Goal: Check status

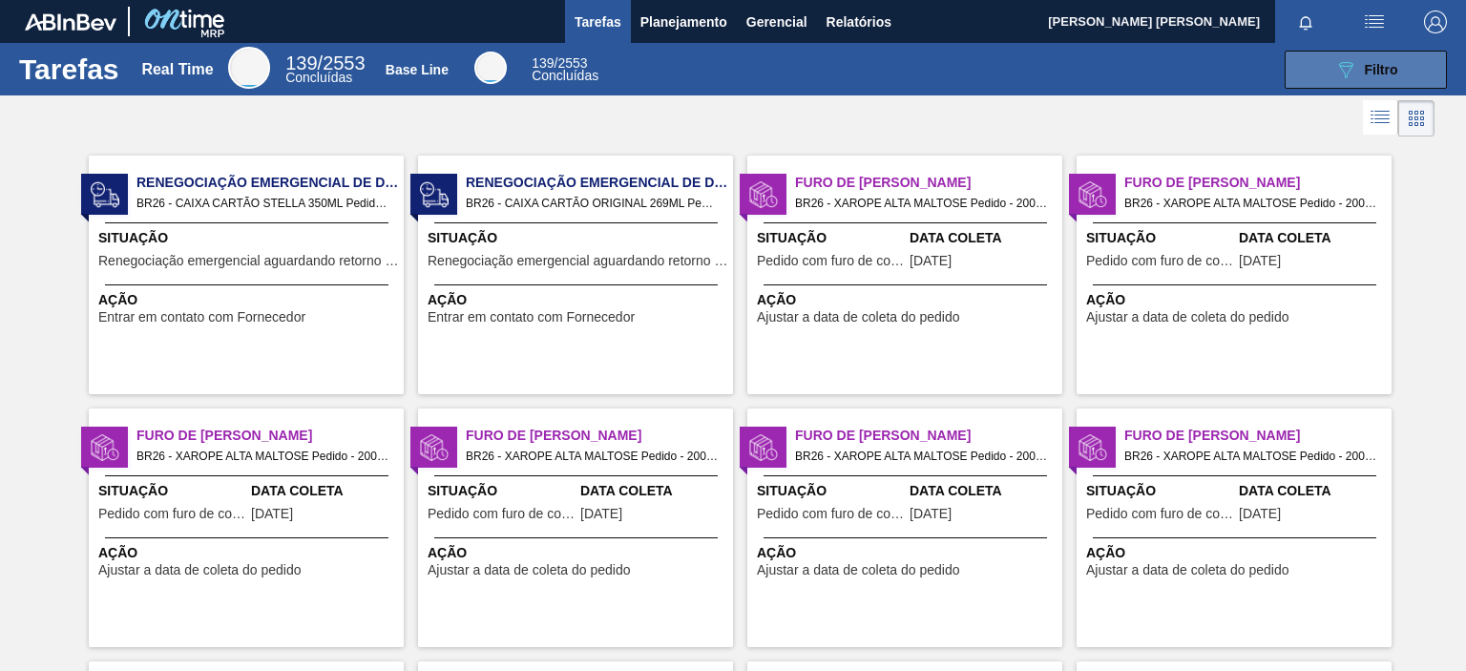
click at [1345, 62] on icon at bounding box center [1346, 70] width 14 height 16
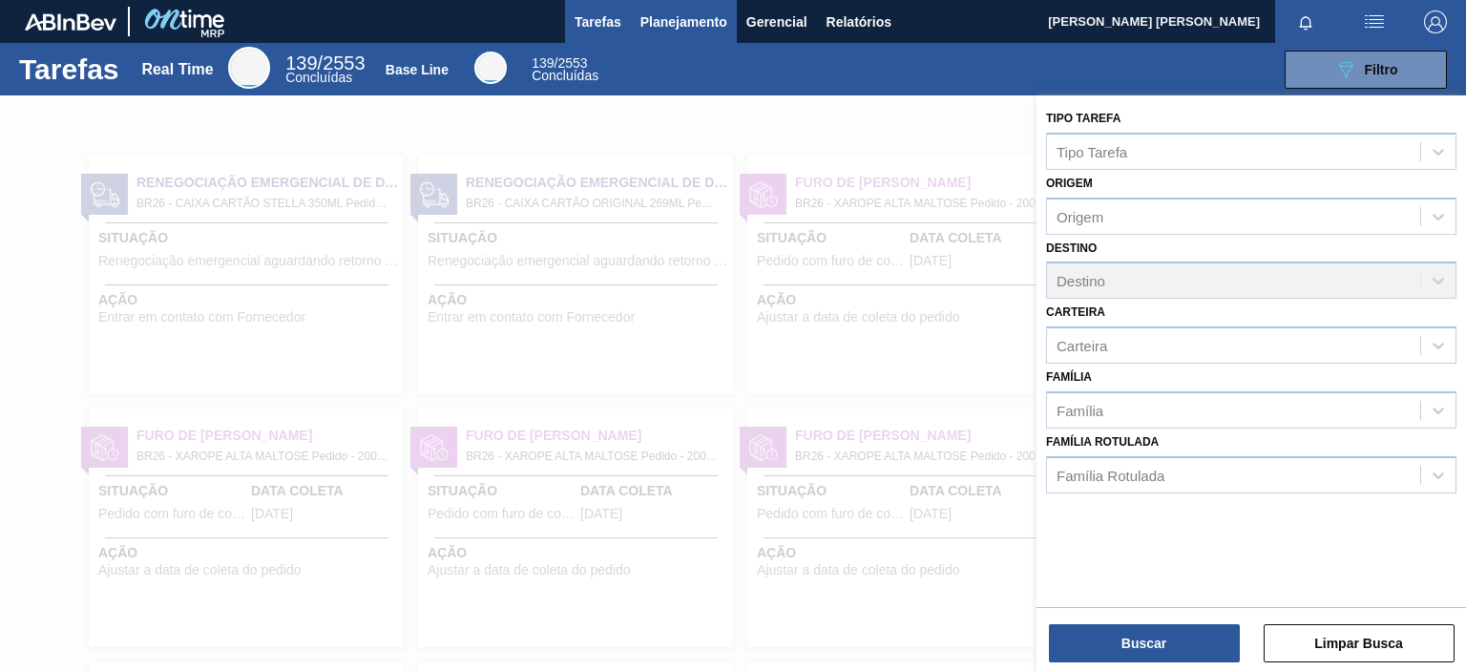
click at [683, 18] on span "Planejamento" at bounding box center [684, 22] width 87 height 23
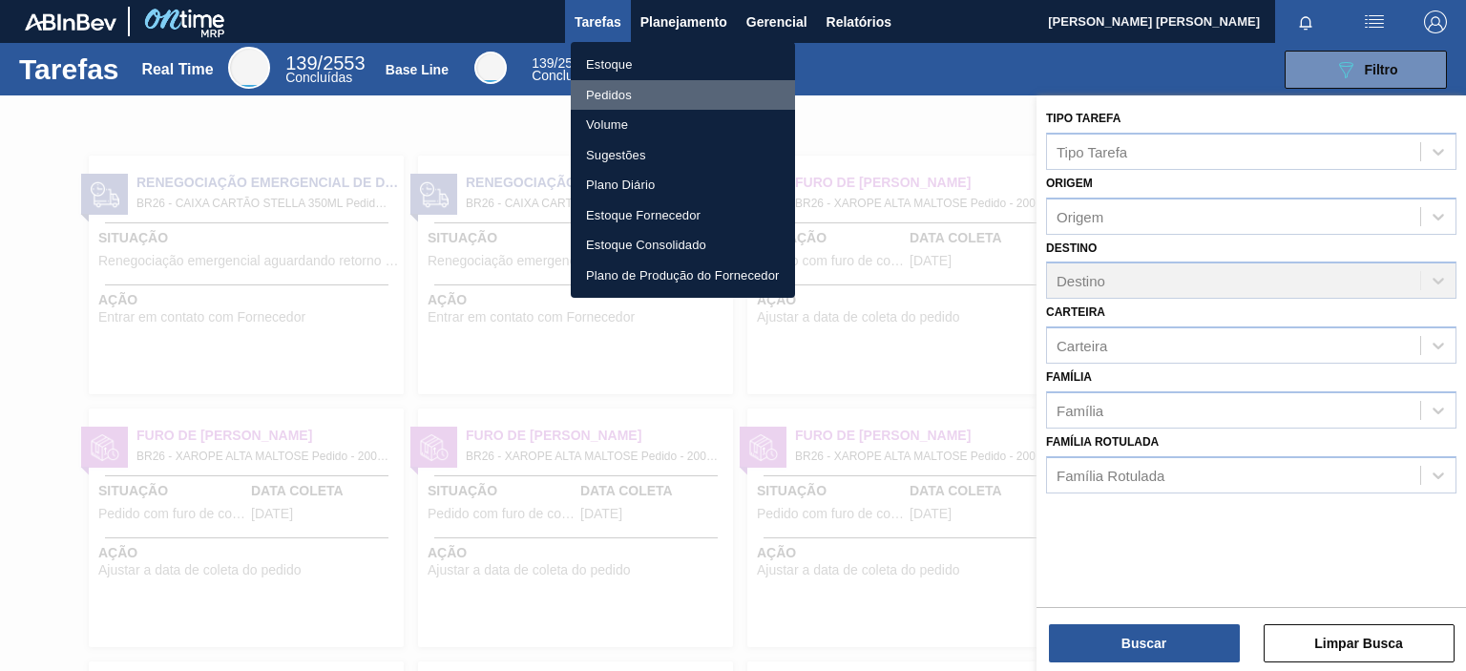
click at [615, 100] on li "Pedidos" at bounding box center [683, 95] width 224 height 31
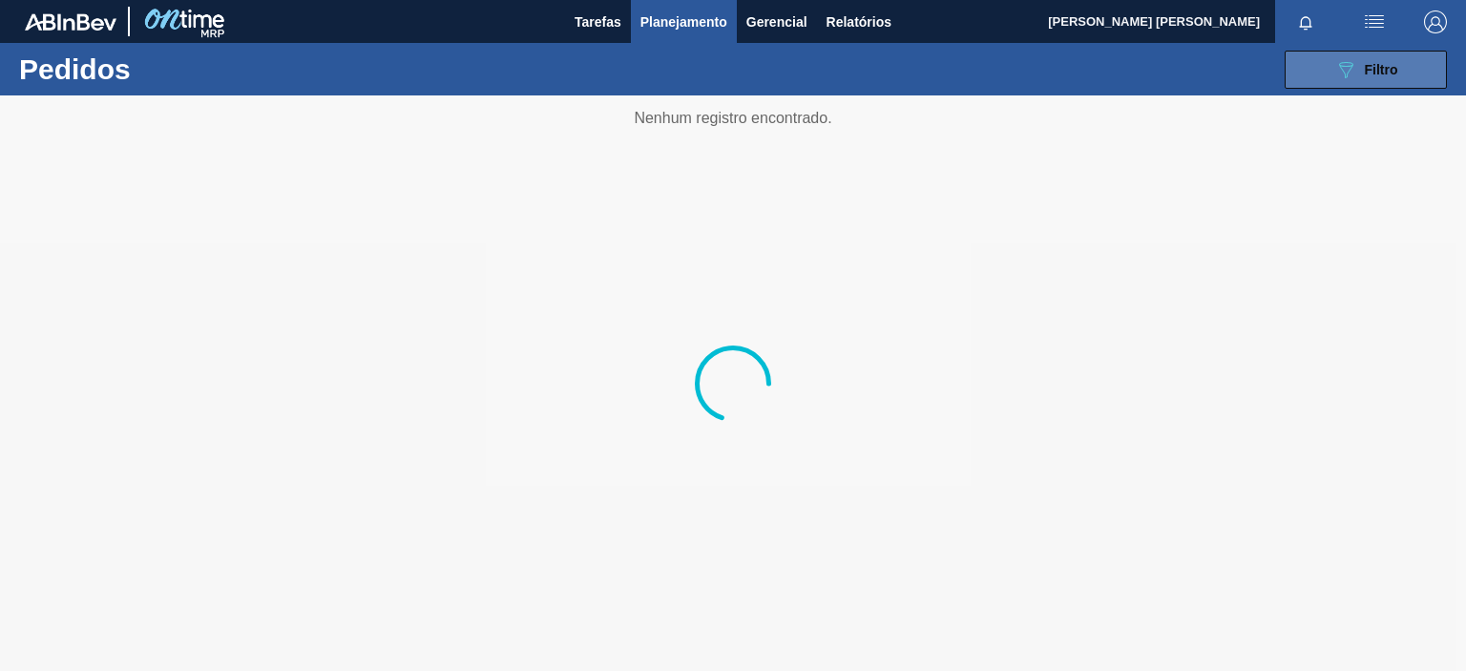
click at [1382, 63] on span "Filtro" at bounding box center [1381, 69] width 33 height 15
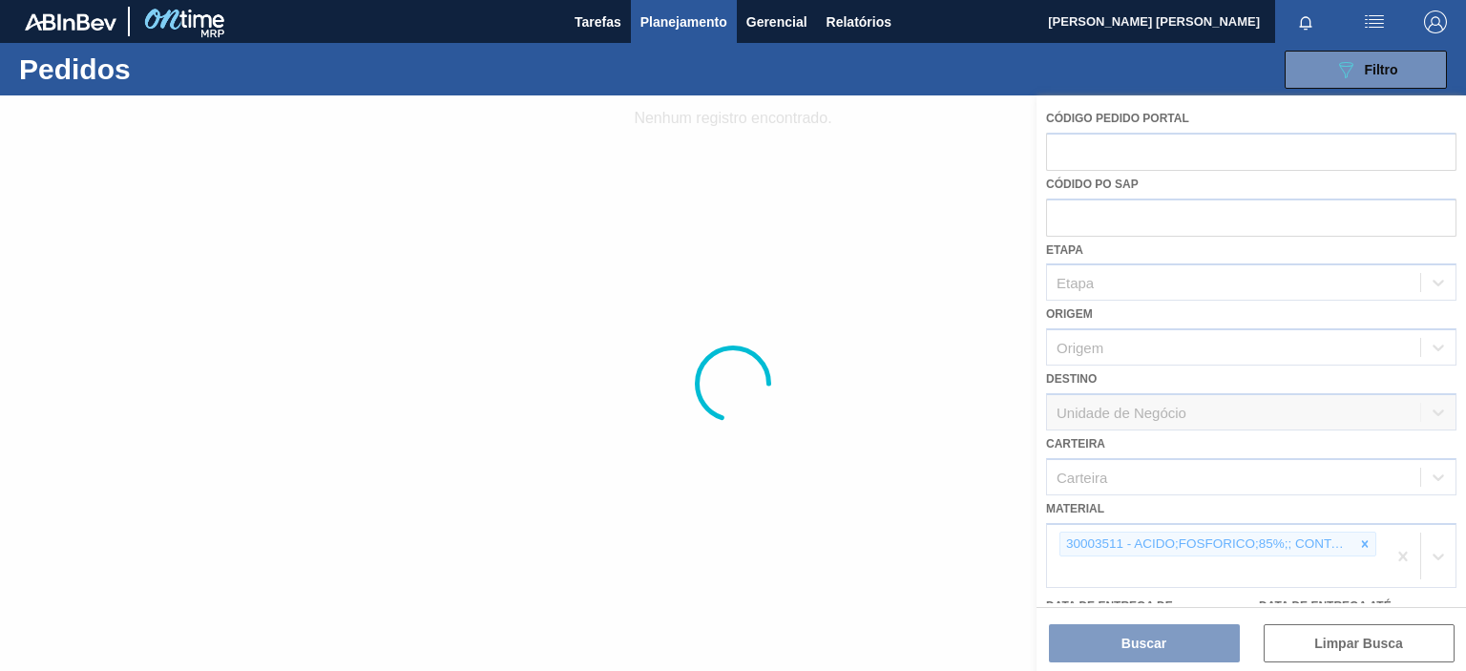
click at [1358, 545] on div at bounding box center [733, 383] width 1466 height 576
click at [1359, 539] on div at bounding box center [733, 383] width 1466 height 576
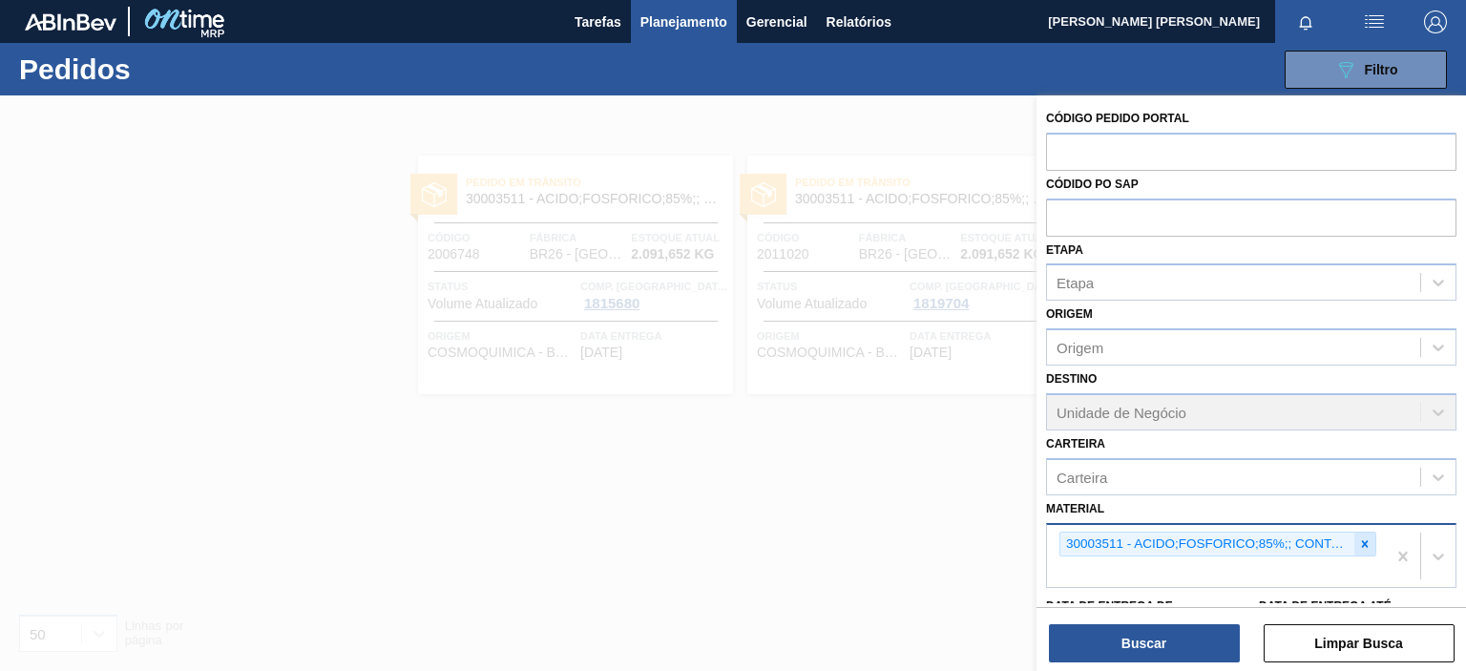
click at [1363, 541] on icon at bounding box center [1365, 543] width 7 height 7
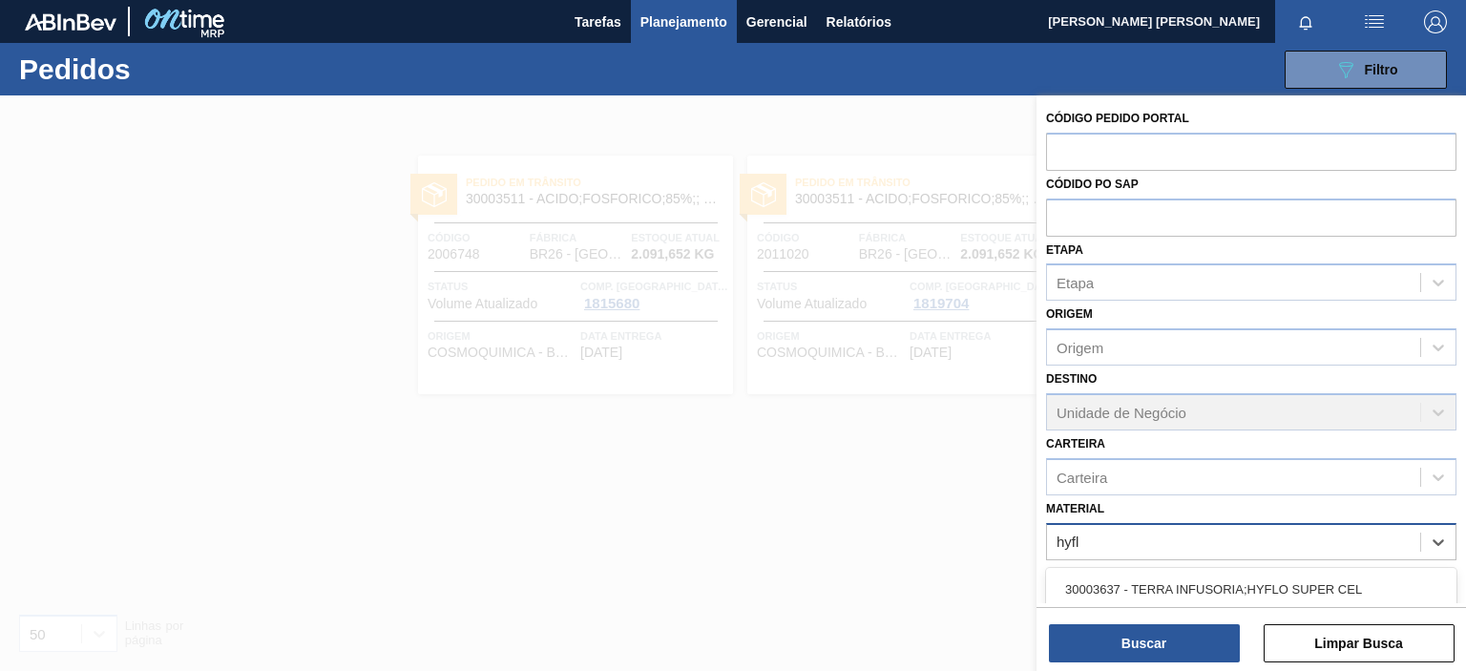
type input "hyflo"
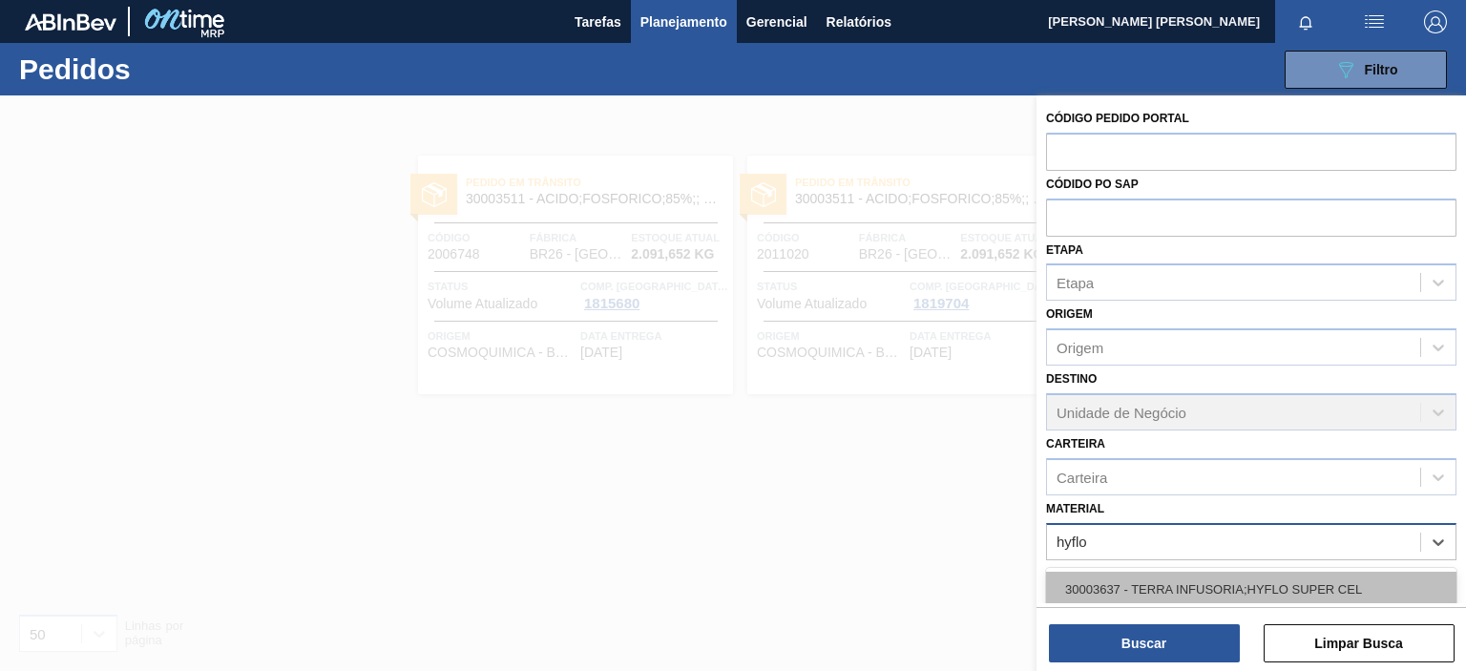
click at [1266, 573] on div "30003637 - TERRA INFUSORIA;HYFLO SUPER CEL" at bounding box center [1251, 589] width 410 height 35
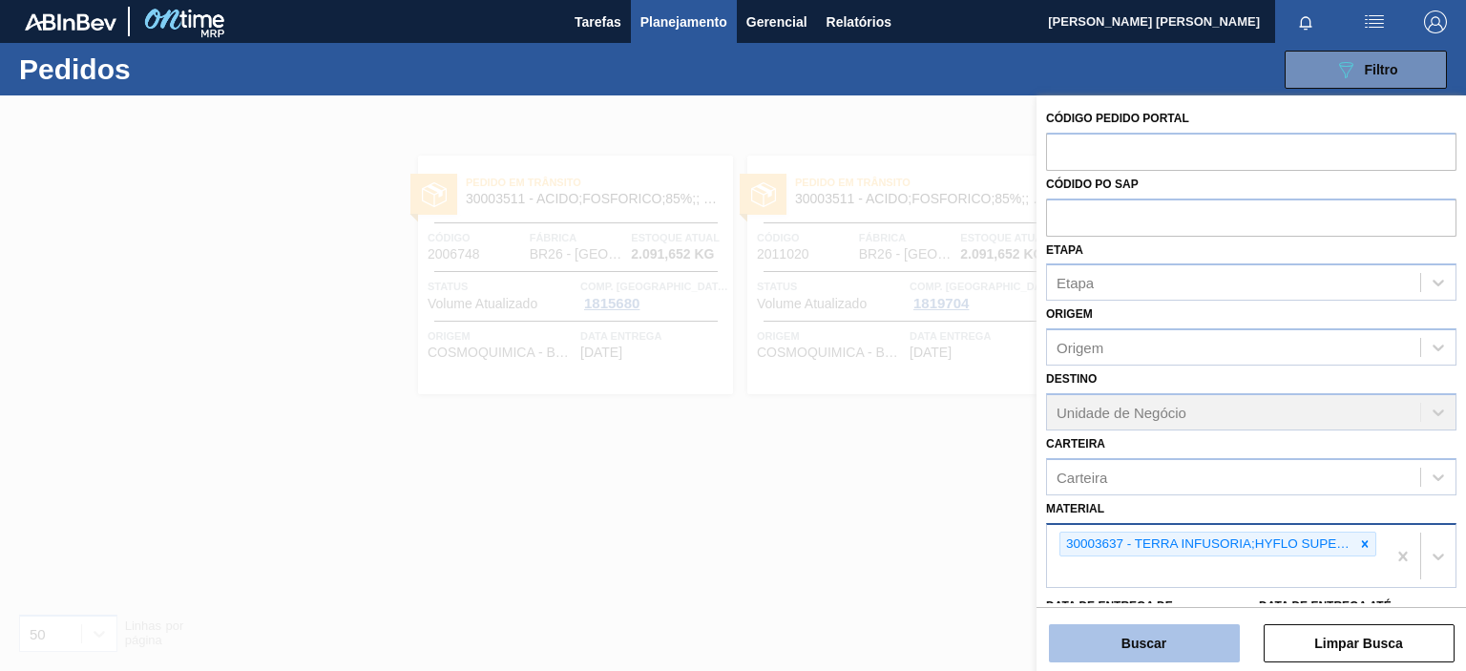
click at [1105, 651] on button "Buscar" at bounding box center [1144, 643] width 191 height 38
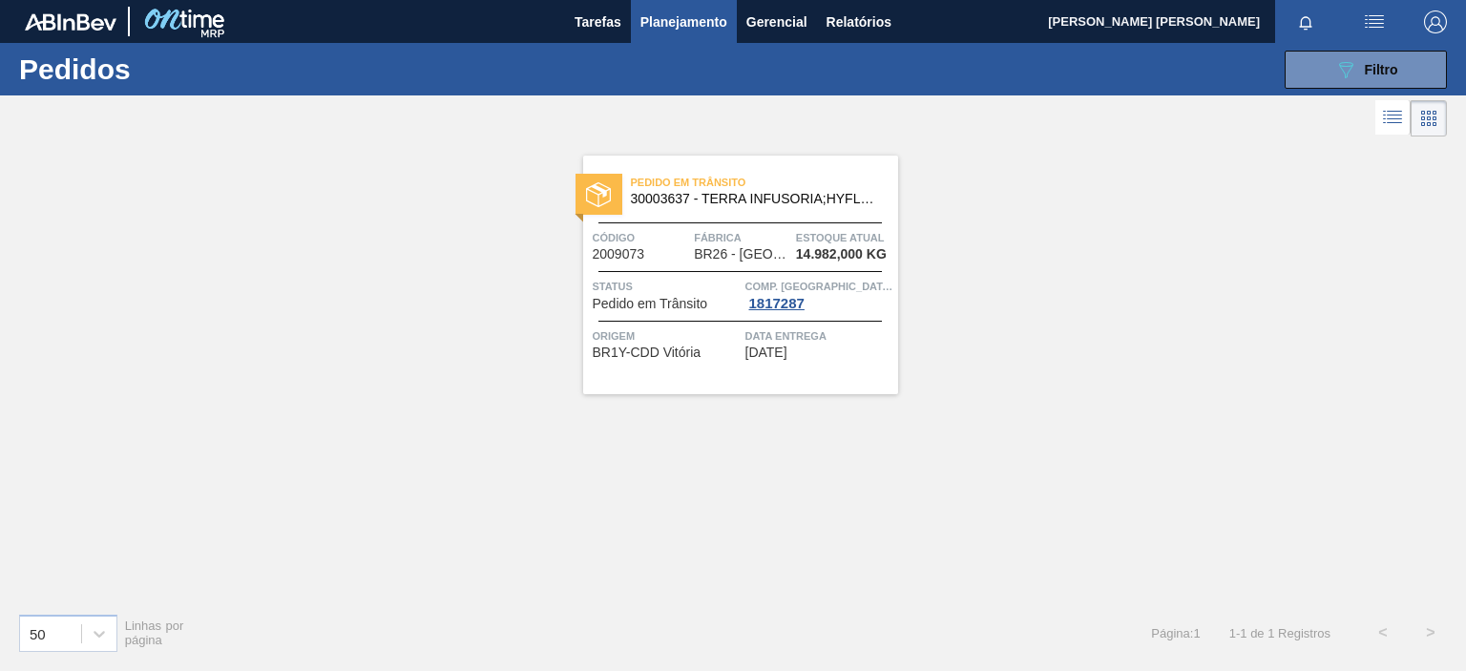
click at [872, 366] on div "Pedido [PERSON_NAME] 30003637 - TERRA INFUSORIA;HYFLO SUPER CEL Código 2009073 …" at bounding box center [740, 275] width 315 height 239
